Goal: Navigation & Orientation: Find specific page/section

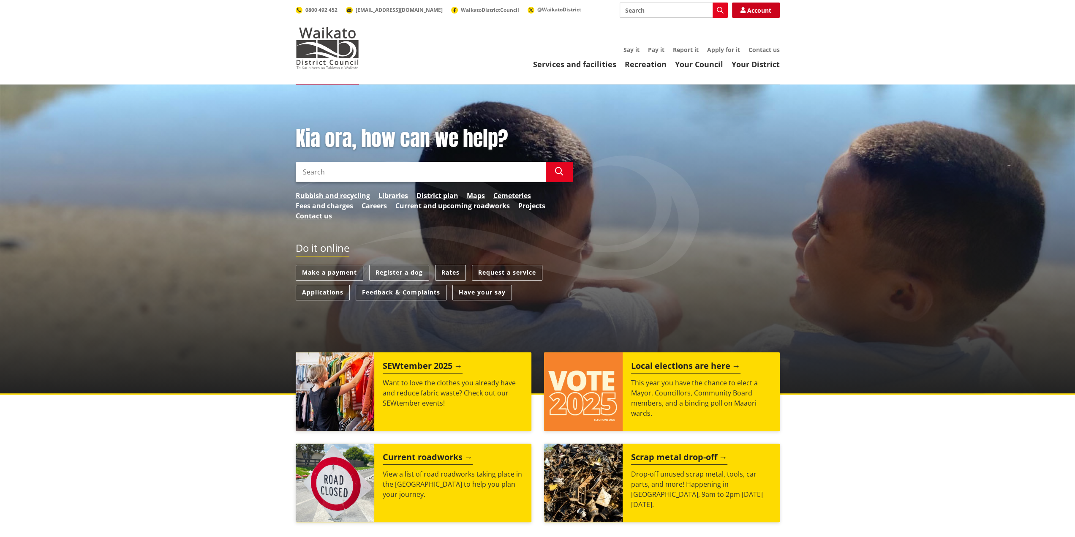
click at [765, 13] on link "Account" at bounding box center [756, 10] width 48 height 15
click at [749, 13] on link "Account" at bounding box center [756, 10] width 48 height 15
